Goal: Information Seeking & Learning: Learn about a topic

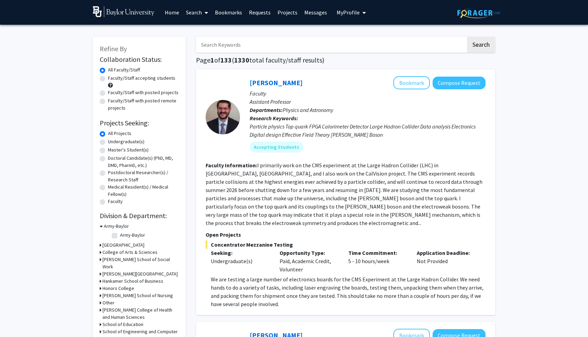
click at [137, 80] on label "Faculty/Staff accepting students" at bounding box center [141, 78] width 67 height 7
click at [112, 79] on input "Faculty/Staff accepting students" at bounding box center [110, 77] width 4 height 4
radio input "true"
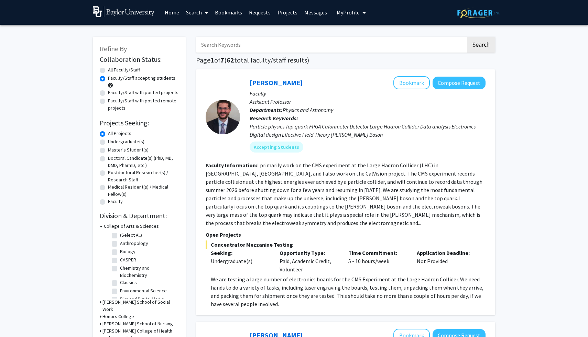
click at [133, 142] on label "Undergraduate(s)" at bounding box center [126, 141] width 36 height 7
click at [112, 142] on input "Undergraduate(s)" at bounding box center [110, 140] width 4 height 4
radio input "true"
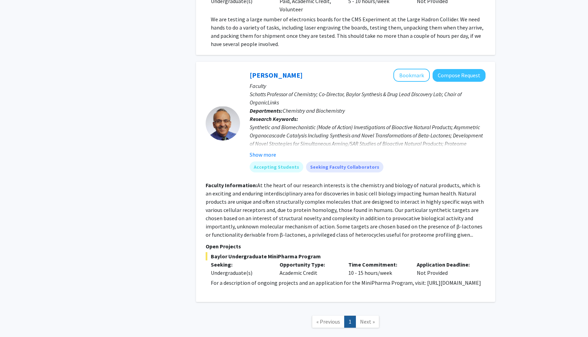
scroll to position [473, 0]
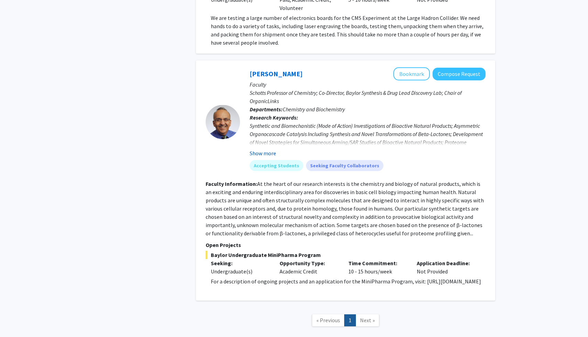
click at [265, 149] on button "Show more" at bounding box center [262, 153] width 26 height 8
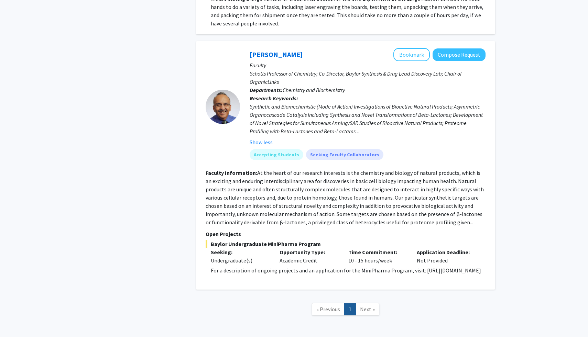
scroll to position [521, 0]
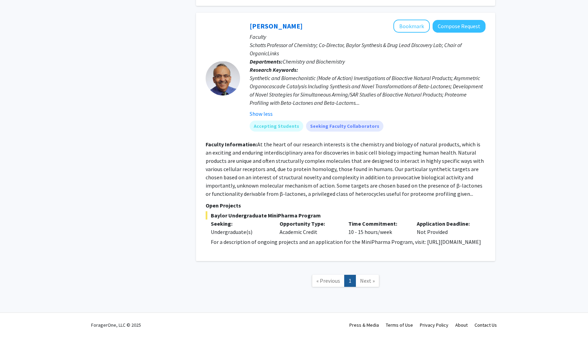
drag, startPoint x: 212, startPoint y: 242, endPoint x: 307, endPoint y: 243, distance: 94.5
click at [308, 243] on p "For a description of ongoing projects and an application for the MiniPharma Pro…" at bounding box center [348, 242] width 275 height 8
copy p "[URL][DOMAIN_NAME]"
click at [407, 20] on button "Bookmark" at bounding box center [411, 26] width 36 height 13
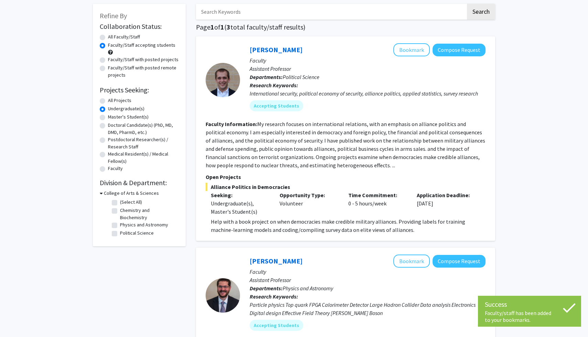
scroll to position [0, 0]
